Goal: Obtain resource: Download file/media

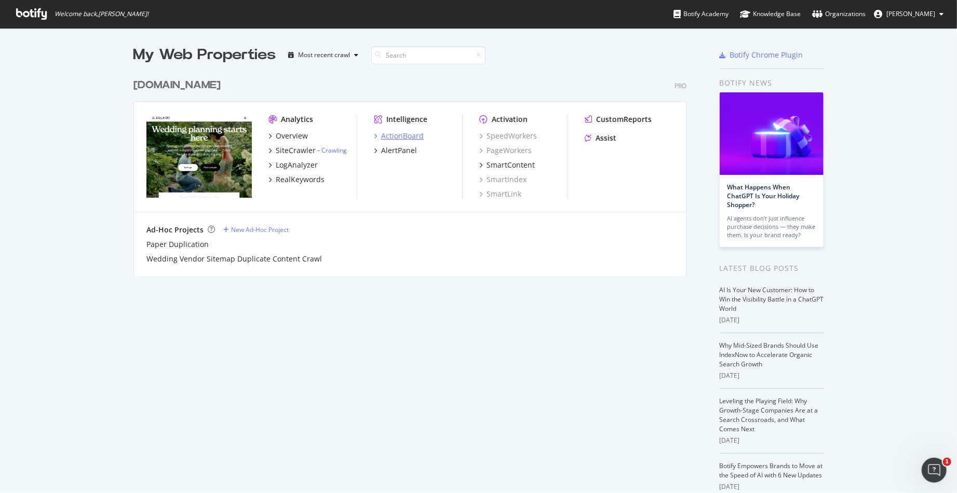
click at [405, 138] on div "ActionBoard" at bounding box center [402, 136] width 43 height 10
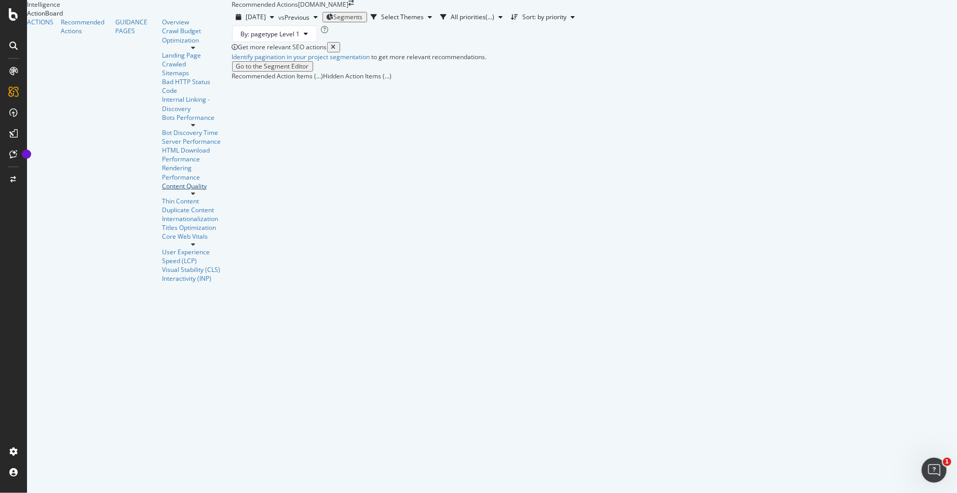
click at [162, 182] on div "Content Quality" at bounding box center [193, 186] width 62 height 9
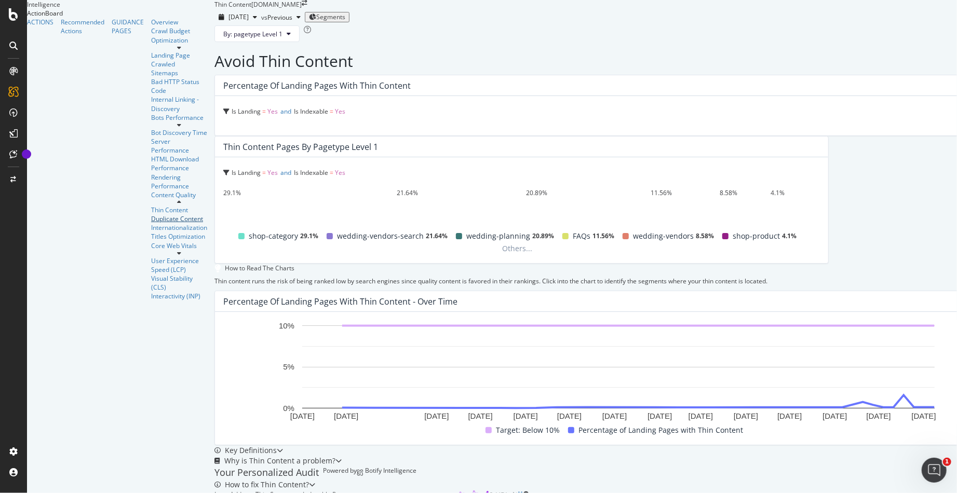
click at [151, 214] on div "Duplicate Content" at bounding box center [179, 218] width 56 height 9
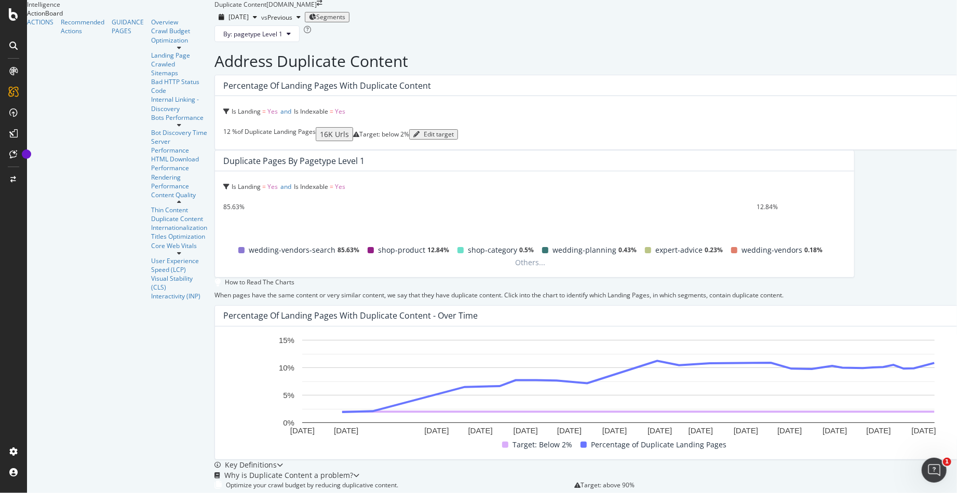
click at [559, 202] on div "85.63%" at bounding box center [489, 206] width 533 height 9
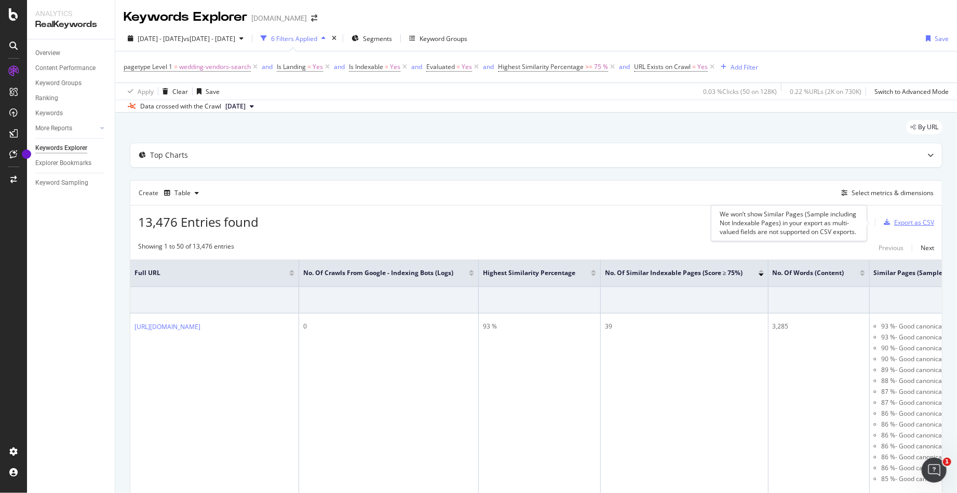
click at [906, 226] on div "Export as CSV" at bounding box center [914, 222] width 40 height 9
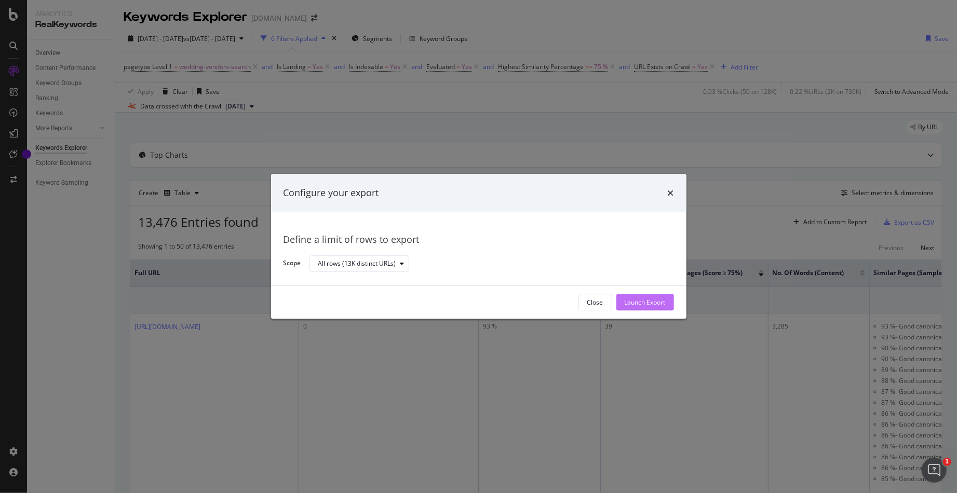
click at [659, 302] on div "Launch Export" at bounding box center [644, 302] width 41 height 9
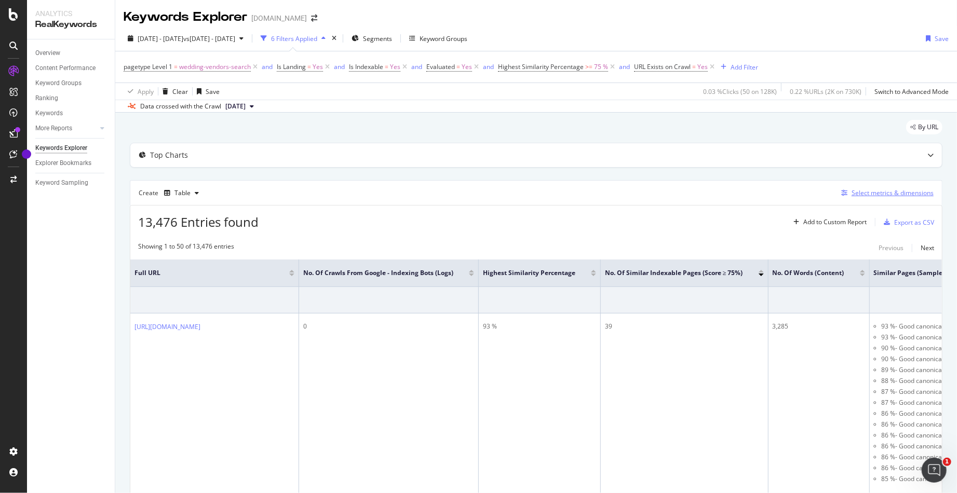
click at [872, 190] on div "Select metrics & dimensions" at bounding box center [892, 192] width 82 height 9
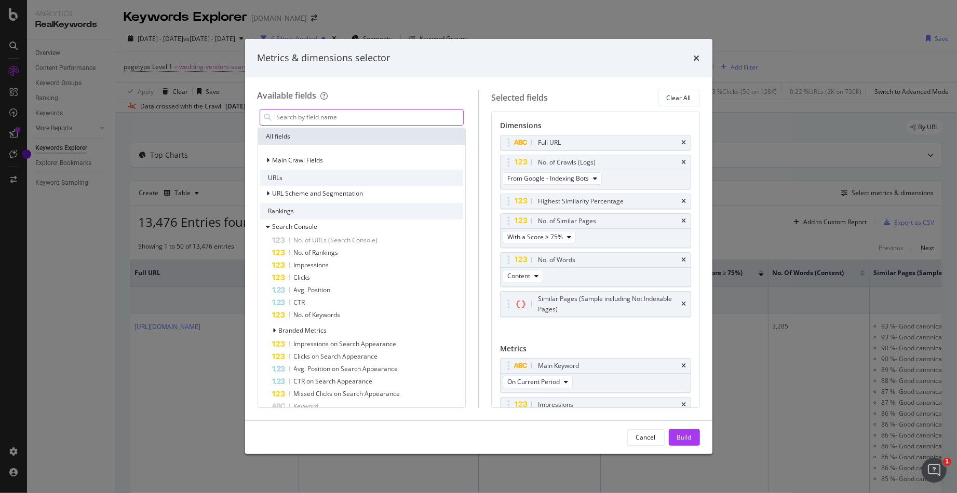
click at [404, 113] on input "modal" at bounding box center [370, 118] width 188 height 16
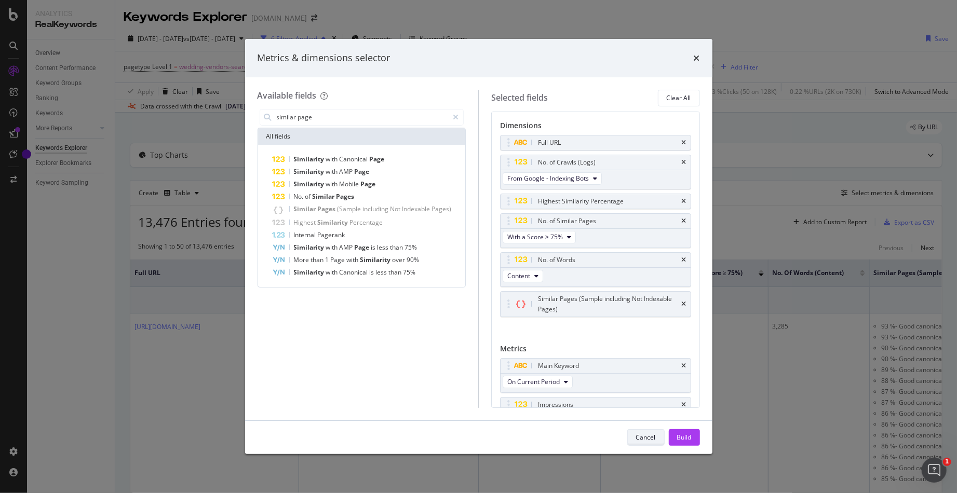
type input "similar page"
click at [646, 441] on div "Cancel" at bounding box center [646, 437] width 20 height 9
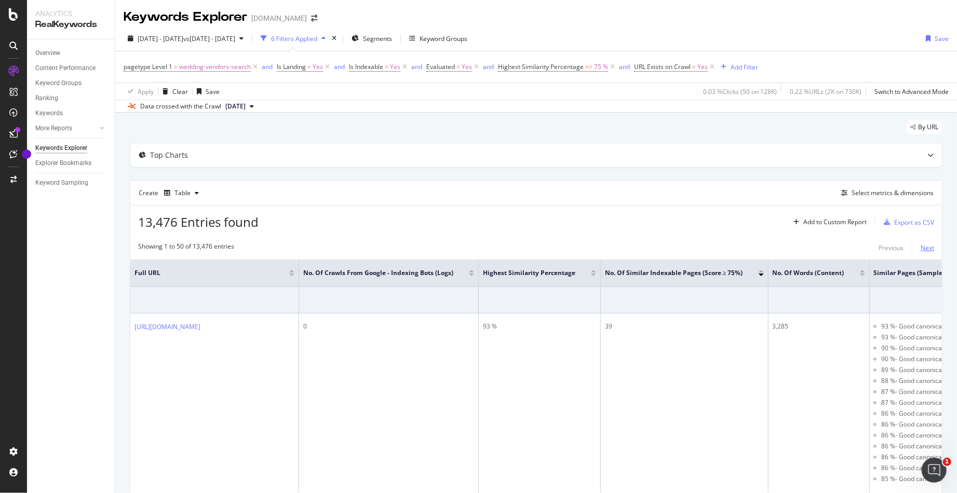
click at [920, 249] on div "Next" at bounding box center [926, 247] width 13 height 9
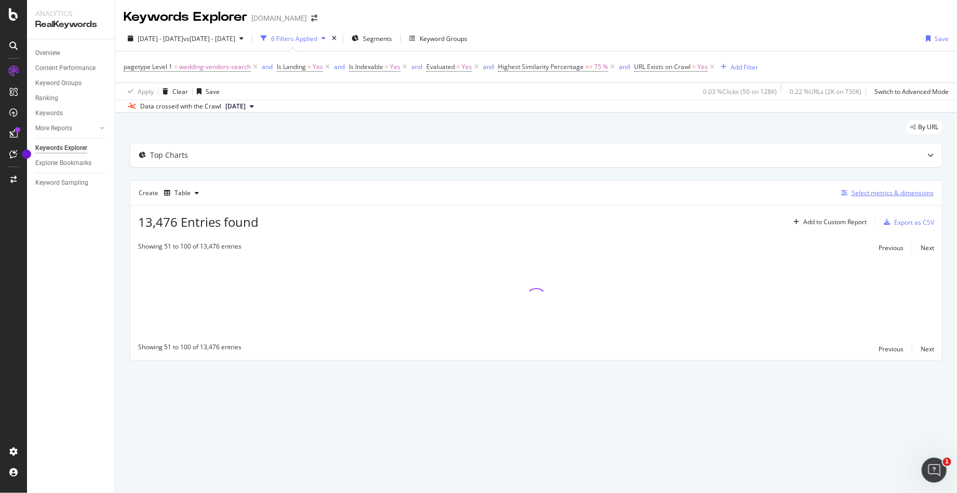
click at [883, 194] on div "Select metrics & dimensions" at bounding box center [892, 192] width 82 height 9
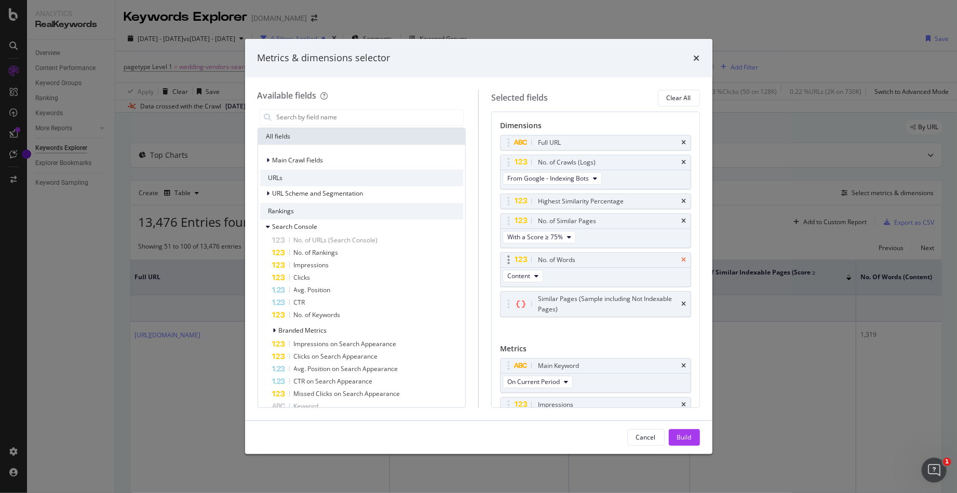
click at [682, 260] on icon "times" at bounding box center [684, 260] width 5 height 6
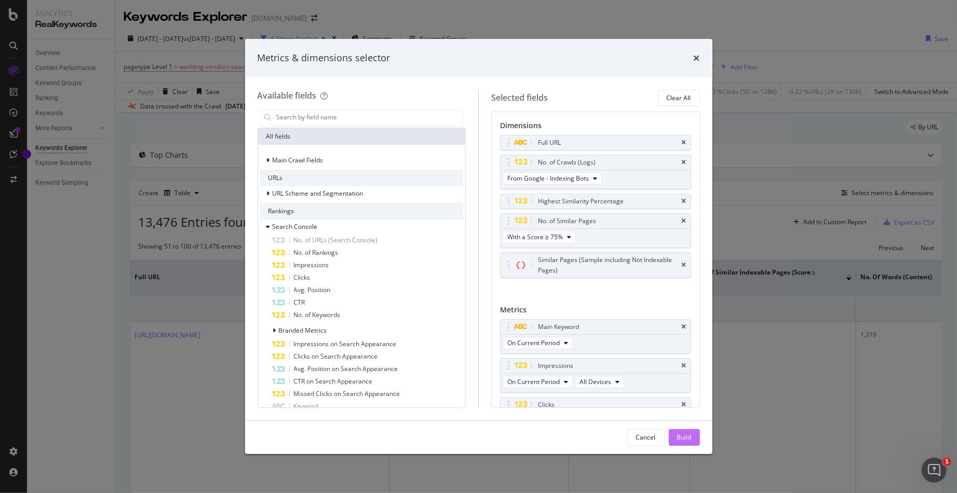
click at [684, 436] on div "Build" at bounding box center [684, 437] width 15 height 9
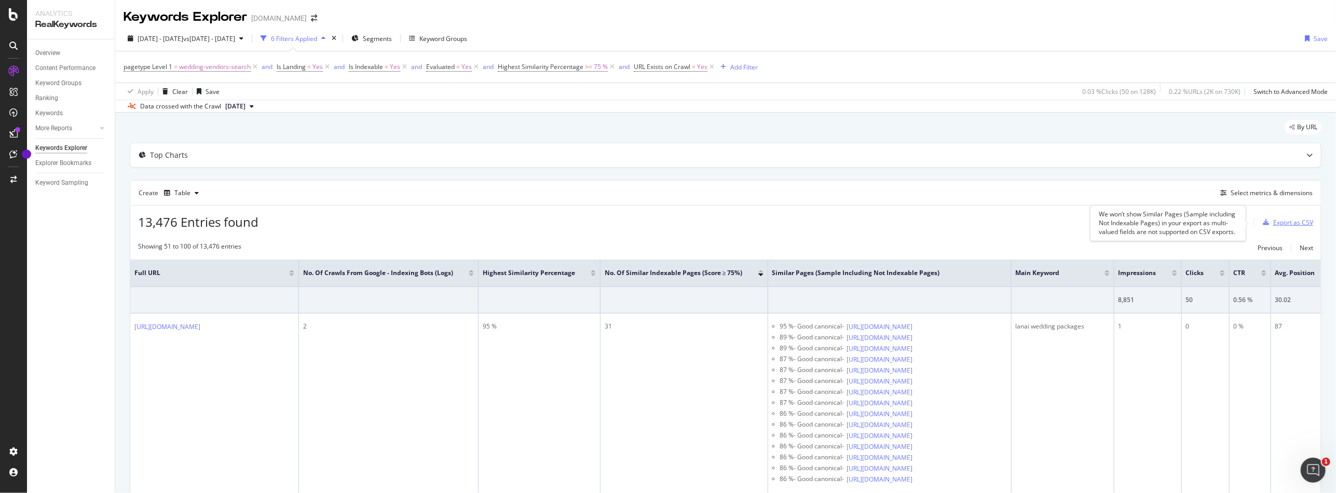
click at [956, 220] on div "Export as CSV" at bounding box center [1293, 222] width 40 height 9
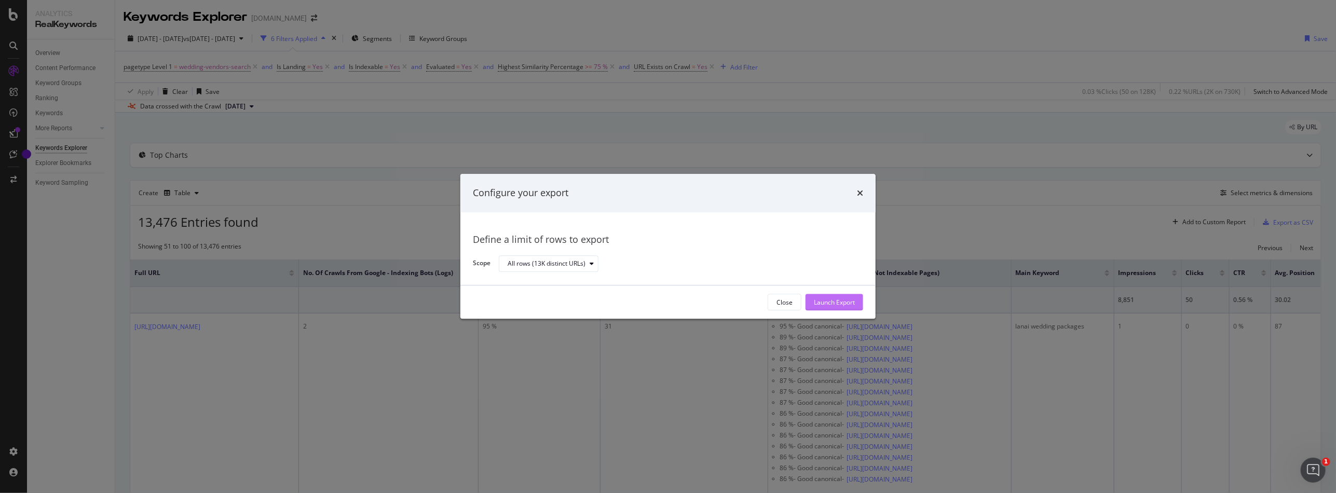
click at [838, 305] on div "Launch Export" at bounding box center [834, 302] width 41 height 9
